Goal: Find specific page/section: Find specific page/section

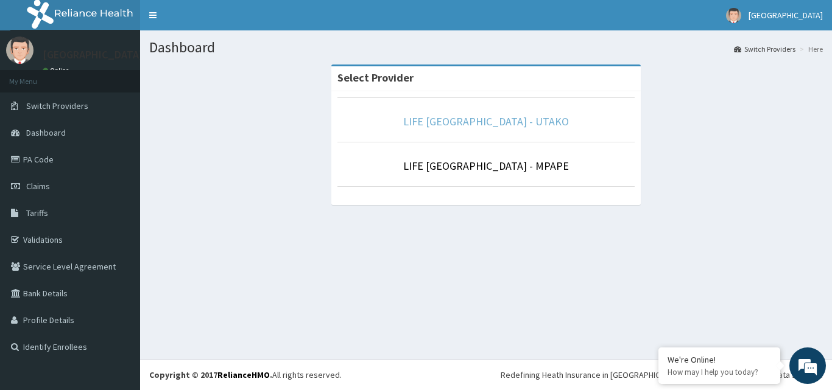
click at [535, 122] on link "LIFE [GEOGRAPHIC_DATA] - UTAKO" at bounding box center [486, 121] width 166 height 14
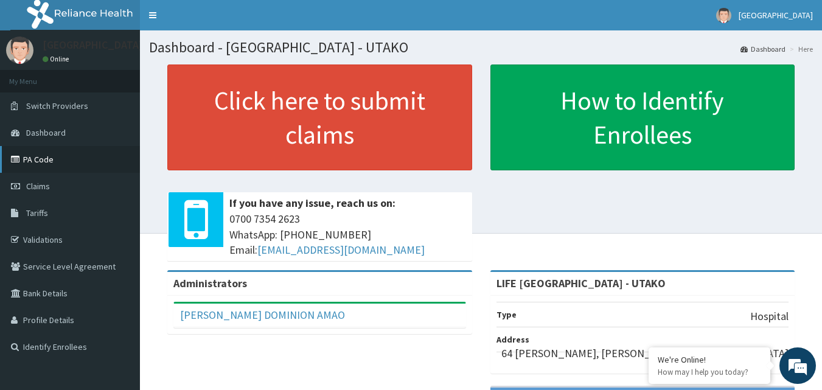
click at [45, 158] on link "PA Code" at bounding box center [70, 159] width 140 height 27
